Goal: Navigation & Orientation: Find specific page/section

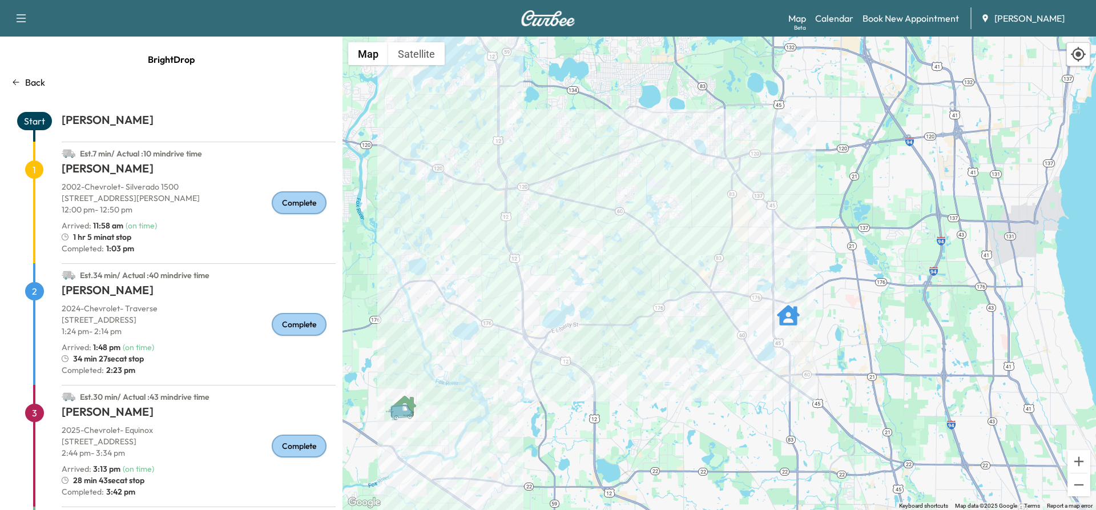
scroll to position [87, 0]
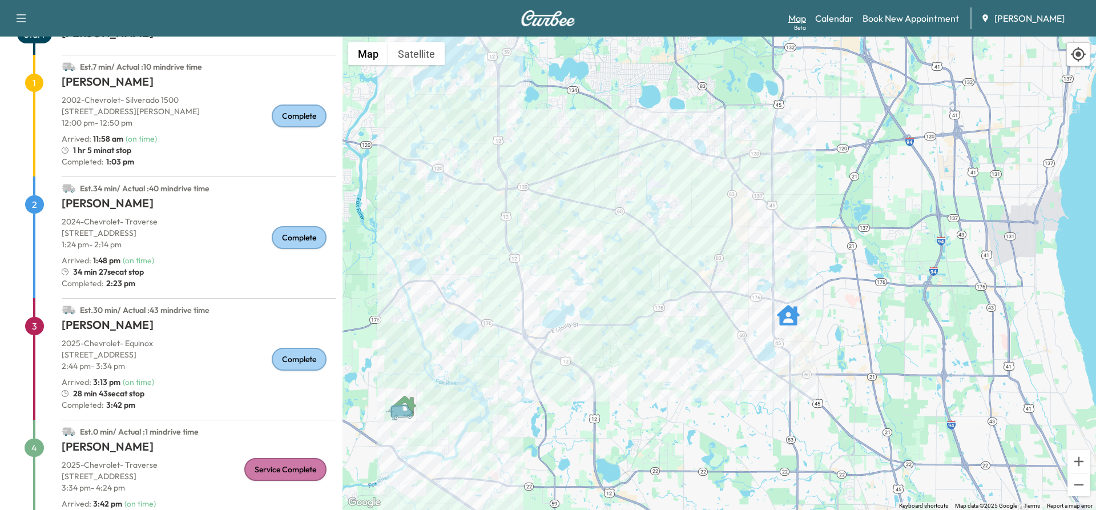
click at [800, 24] on div "Beta" at bounding box center [800, 27] width 12 height 9
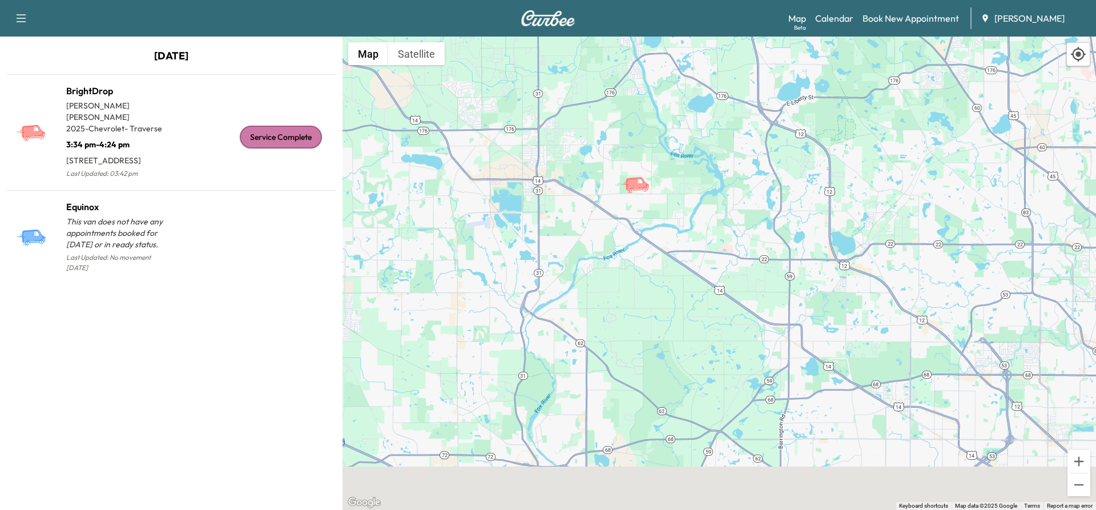
drag, startPoint x: 786, startPoint y: 276, endPoint x: 783, endPoint y: -37, distance: 312.4
click at [783, 0] on html "Support Log Out Map Beta Calendar Book New Appointment [PERSON_NAME] Chevrolet …" at bounding box center [548, 255] width 1096 height 510
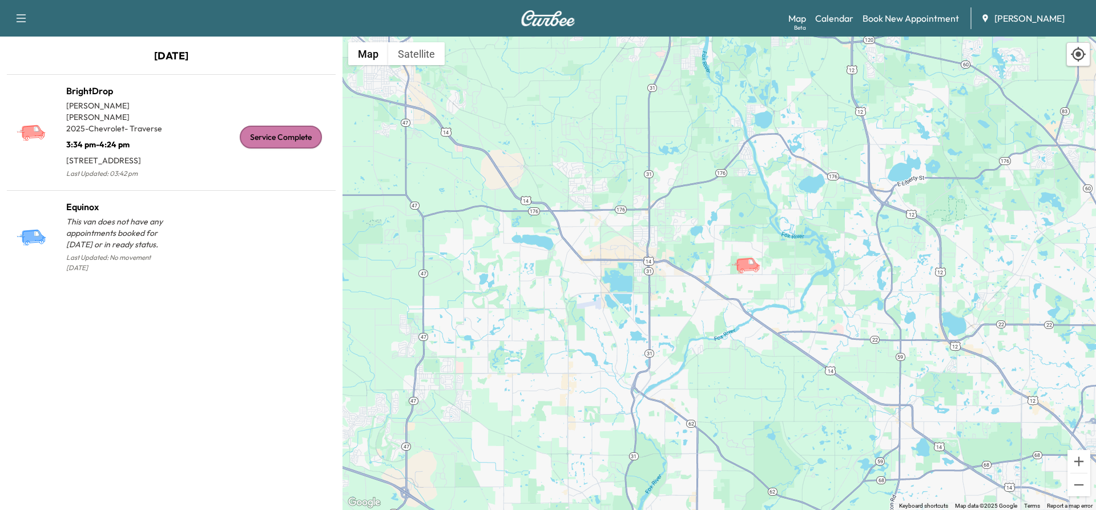
drag, startPoint x: 681, startPoint y: 295, endPoint x: 861, endPoint y: 379, distance: 198.5
click at [801, 440] on div "To activate drag with keyboard, press Alt + Enter. Once in keyboard drag state,…" at bounding box center [720, 273] width 754 height 473
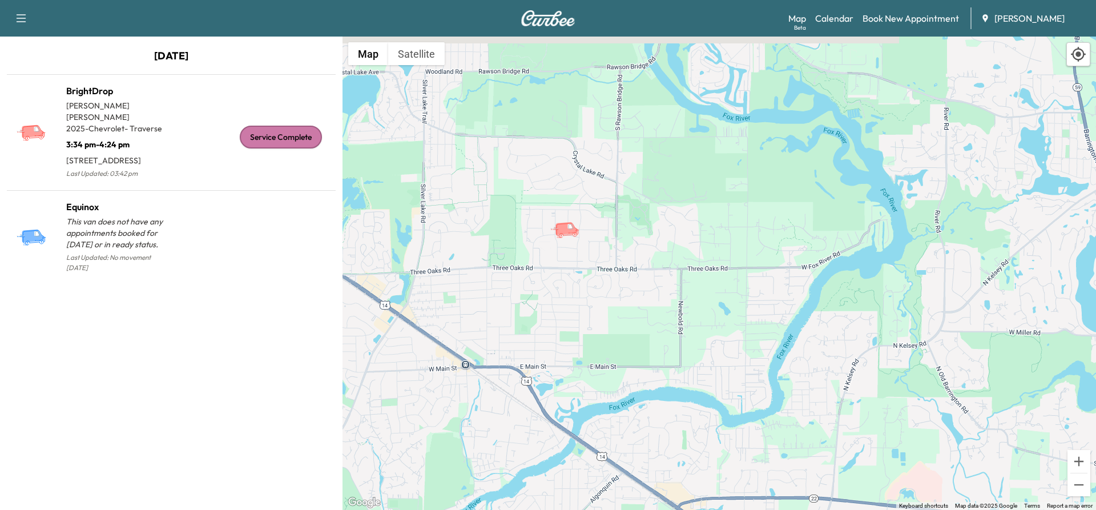
drag, startPoint x: 605, startPoint y: 192, endPoint x: 707, endPoint y: 368, distance: 203.7
click at [705, 410] on div "To activate drag with keyboard, press Alt + Enter. Once in keyboard drag state,…" at bounding box center [720, 273] width 754 height 473
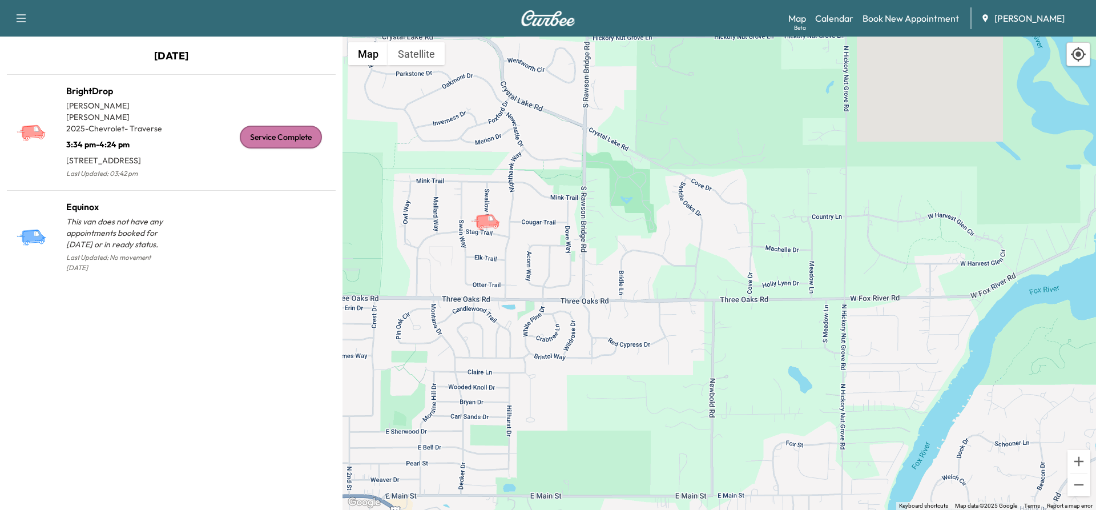
drag, startPoint x: 602, startPoint y: 316, endPoint x: 655, endPoint y: 421, distance: 117.5
click at [655, 421] on div "To activate drag with keyboard, press Alt + Enter. Once in keyboard drag state,…" at bounding box center [720, 273] width 754 height 473
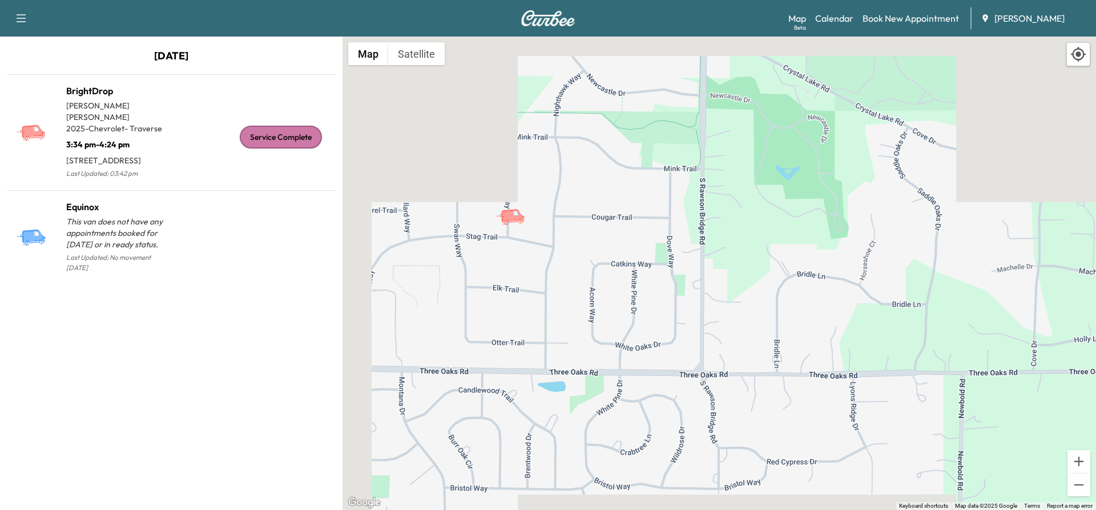
drag, startPoint x: 683, startPoint y: 401, endPoint x: 698, endPoint y: 416, distance: 20.6
click at [698, 416] on div "To activate drag with keyboard, press Alt + Enter. Once in keyboard drag state,…" at bounding box center [720, 273] width 754 height 473
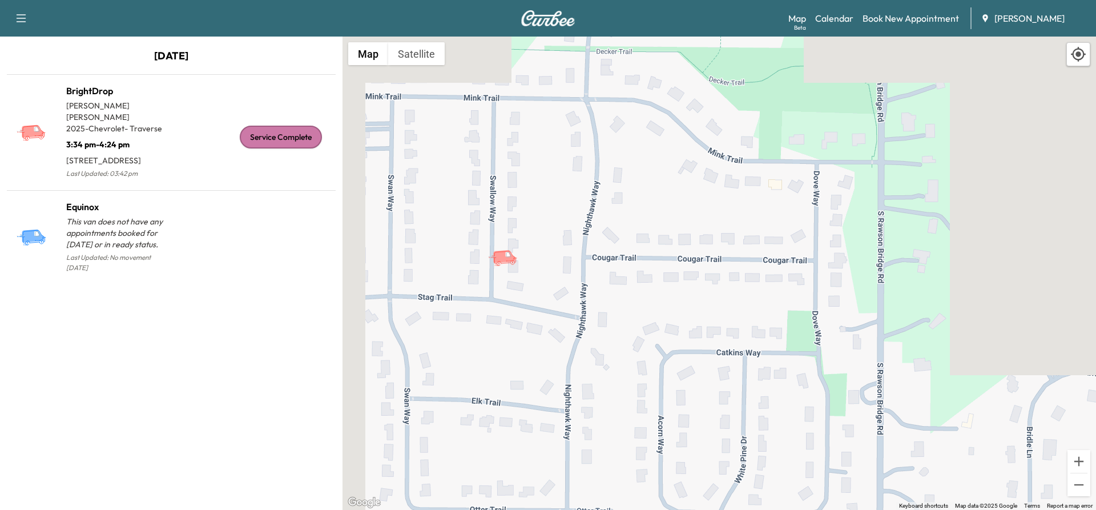
drag, startPoint x: 694, startPoint y: 338, endPoint x: 721, endPoint y: 363, distance: 36.8
click at [721, 363] on div "To activate drag with keyboard, press Alt + Enter. Once in keyboard drag state,…" at bounding box center [720, 273] width 754 height 473
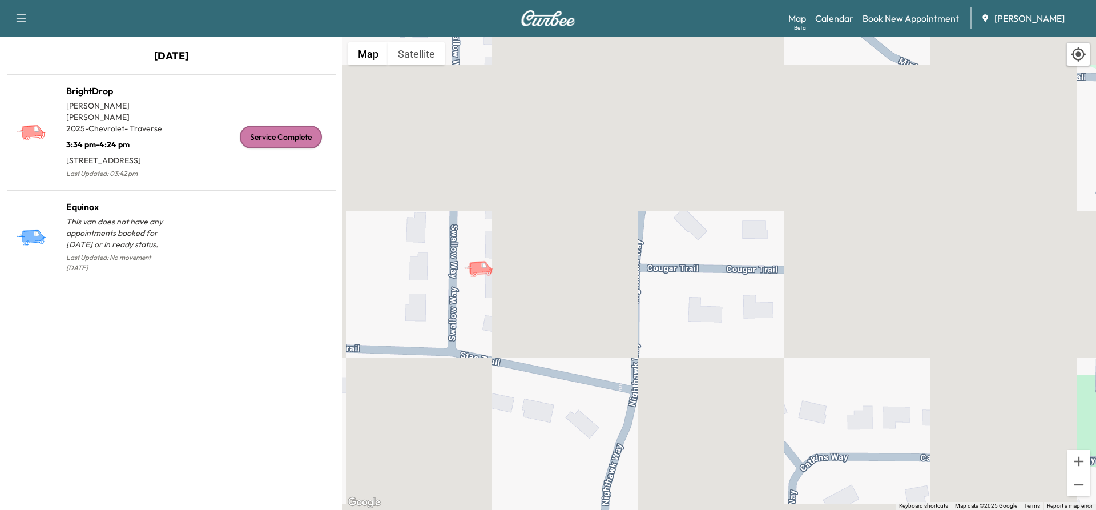
drag, startPoint x: 388, startPoint y: 266, endPoint x: 519, endPoint y: 314, distance: 139.5
click at [519, 314] on div "To activate drag with keyboard, press Alt + Enter. Once in keyboard drag state,…" at bounding box center [720, 273] width 754 height 473
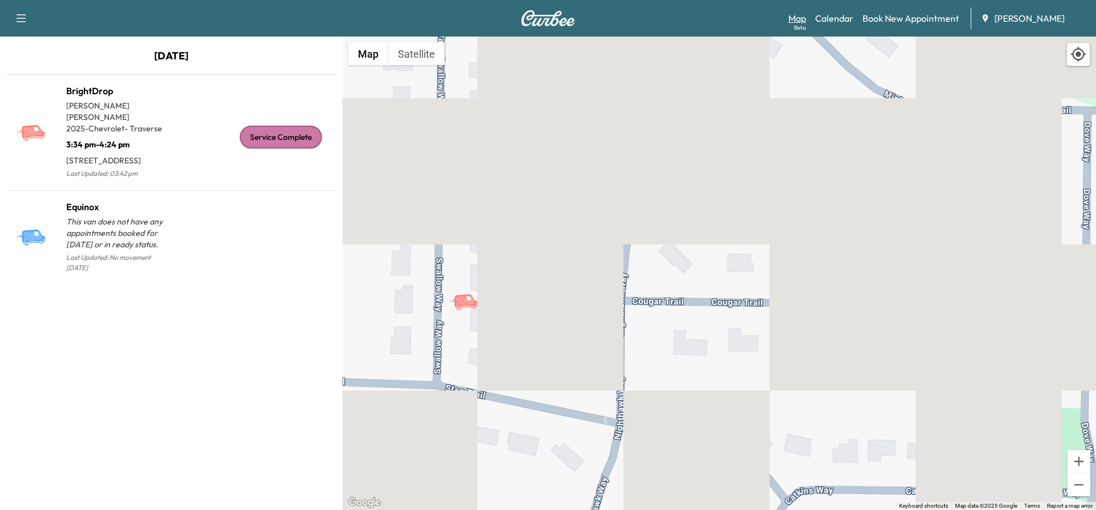
click at [794, 21] on link "Map Beta" at bounding box center [798, 18] width 18 height 14
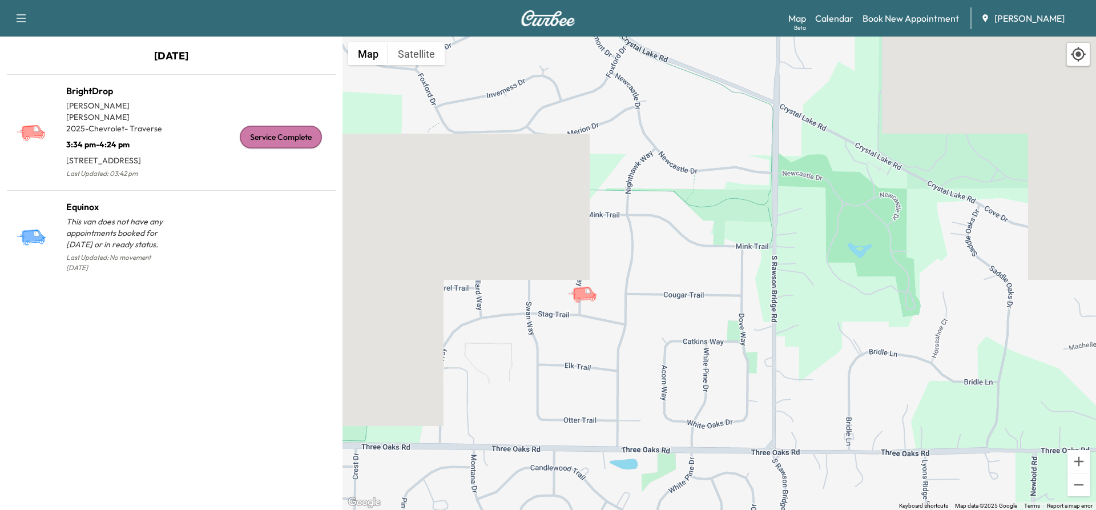
drag, startPoint x: 602, startPoint y: 205, endPoint x: 648, endPoint y: 198, distance: 46.8
click at [636, 214] on div "To activate drag with keyboard, press Alt + Enter. Once in keyboard drag state,…" at bounding box center [720, 273] width 754 height 473
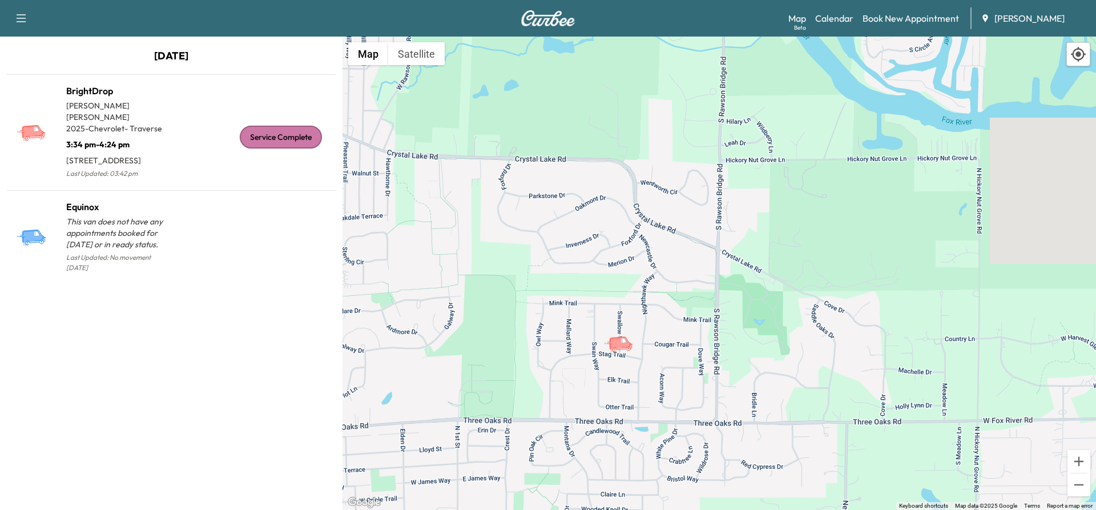
drag, startPoint x: 481, startPoint y: 226, endPoint x: 516, endPoint y: 407, distance: 184.2
click at [516, 407] on div "To activate drag with keyboard, press Alt + Enter. Once in keyboard drag state,…" at bounding box center [720, 273] width 754 height 473
click at [624, 342] on icon "BrightDrop" at bounding box center [623, 339] width 5 height 5
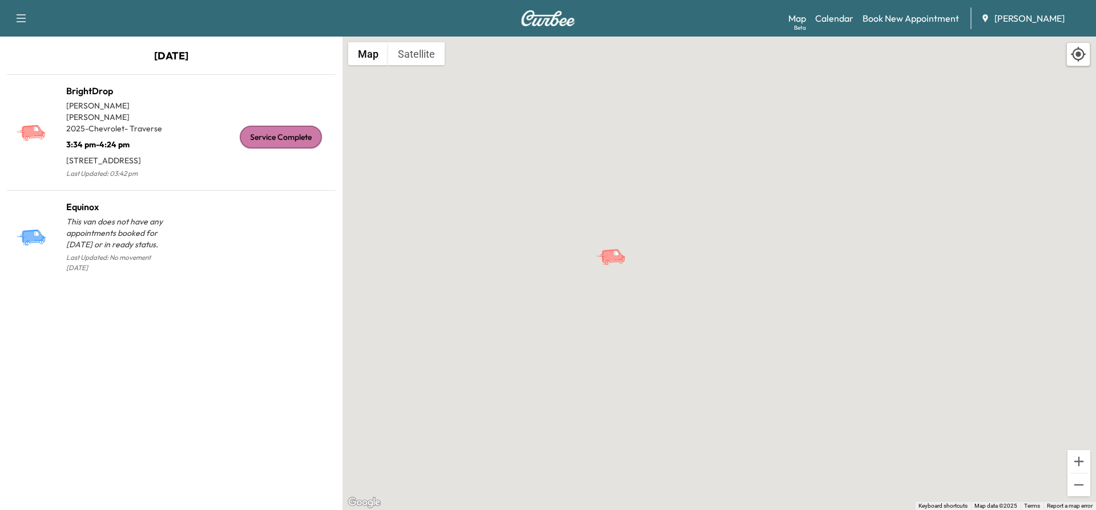
drag, startPoint x: 624, startPoint y: 342, endPoint x: 606, endPoint y: 187, distance: 156.3
click at [606, 187] on div "To activate drag with keyboard, press Alt + Enter. Once in keyboard drag state,…" at bounding box center [720, 273] width 754 height 473
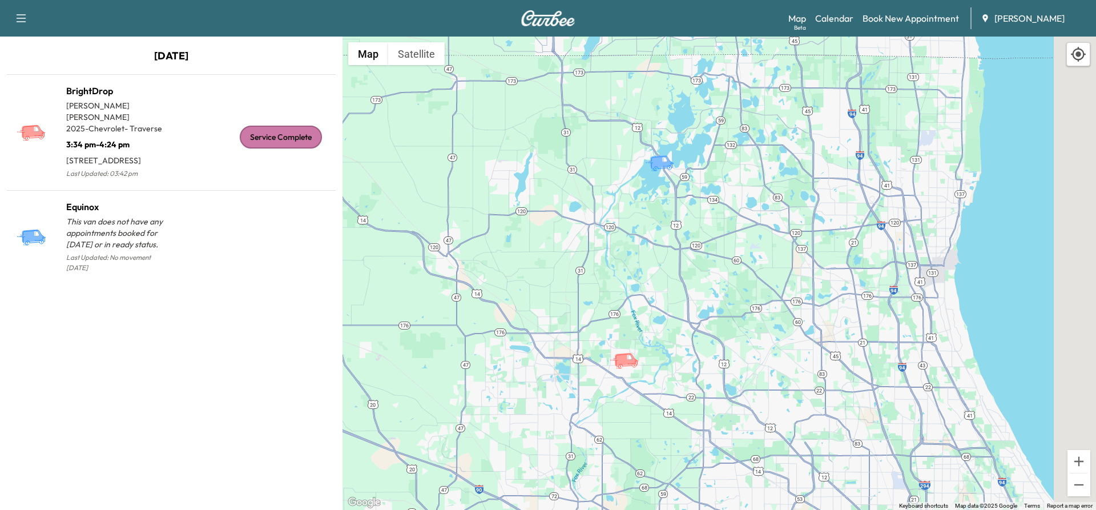
drag, startPoint x: 604, startPoint y: 162, endPoint x: 632, endPoint y: 312, distance: 152.8
click at [621, 305] on div "To activate drag with keyboard, press Alt + Enter. Once in keyboard drag state,…" at bounding box center [720, 273] width 754 height 473
